Goal: Information Seeking & Learning: Find contact information

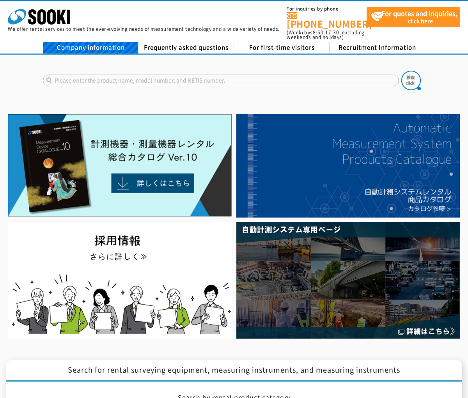
click at [100, 46] on font "Company information" at bounding box center [91, 47] width 68 height 9
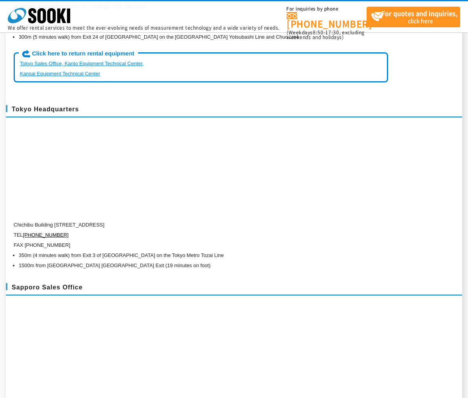
scroll to position [1914, 0]
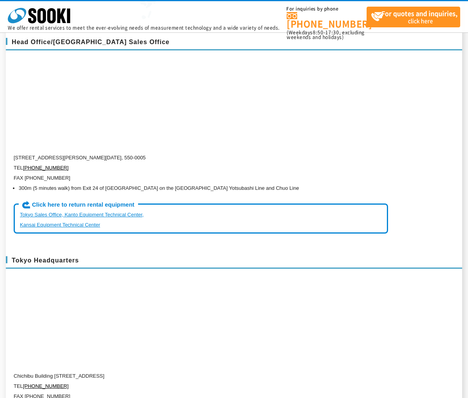
click at [235, 301] on div "Tokyo Headquarters Chichibu Building 5th Floor, 1-8-6 Shinkawa, Chuo-ku, Tokyo …" at bounding box center [234, 337] width 457 height 178
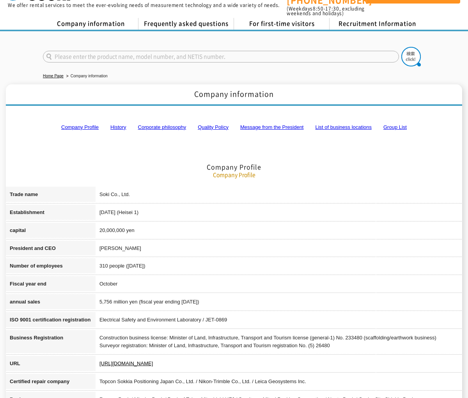
scroll to position [0, 0]
